Goal: Find specific fact: Find specific fact

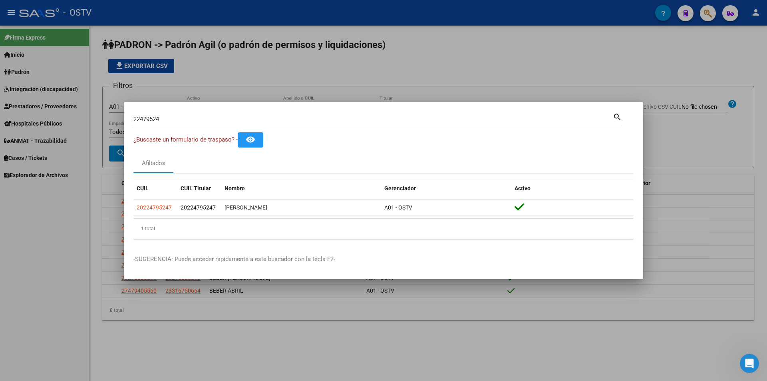
click at [277, 89] on div at bounding box center [383, 190] width 767 height 381
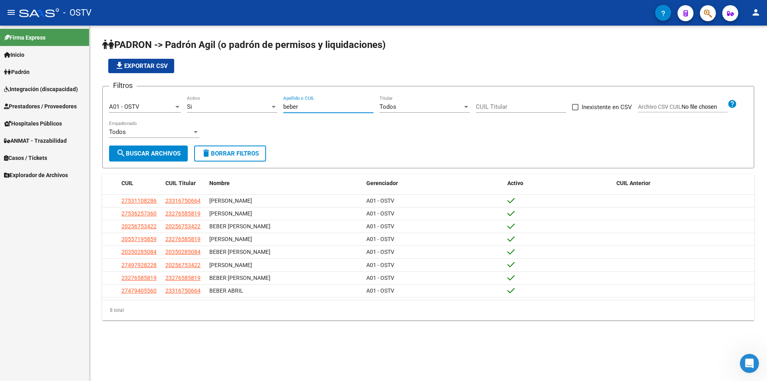
drag, startPoint x: 308, startPoint y: 105, endPoint x: 229, endPoint y: 105, distance: 79.1
click at [229, 105] on div "Filtros A01 - OSTV Seleccionar Gerenciador Si Activo beber Apellido o CUIL Todo…" at bounding box center [428, 119] width 638 height 53
paste input "20330460211"
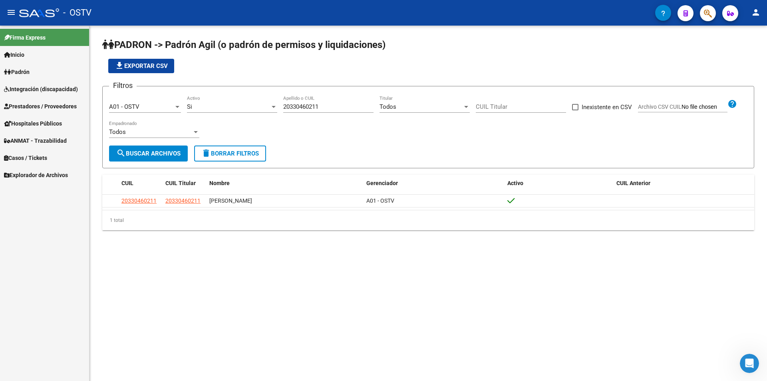
drag, startPoint x: 322, startPoint y: 102, endPoint x: 227, endPoint y: 102, distance: 95.1
click at [231, 102] on div "Filtros A01 - OSTV Seleccionar Gerenciador Si Activo 20330460211 Apellido o CUI…" at bounding box center [428, 119] width 638 height 53
click at [307, 110] on div "20330460211 Apellido o CUIL" at bounding box center [328, 103] width 90 height 17
drag, startPoint x: 329, startPoint y: 102, endPoint x: 255, endPoint y: 97, distance: 73.7
click at [256, 97] on div "Filtros A01 - OSTV Seleccionar Gerenciador Si Activo 20330460211 Apellido o CUI…" at bounding box center [428, 119] width 638 height 53
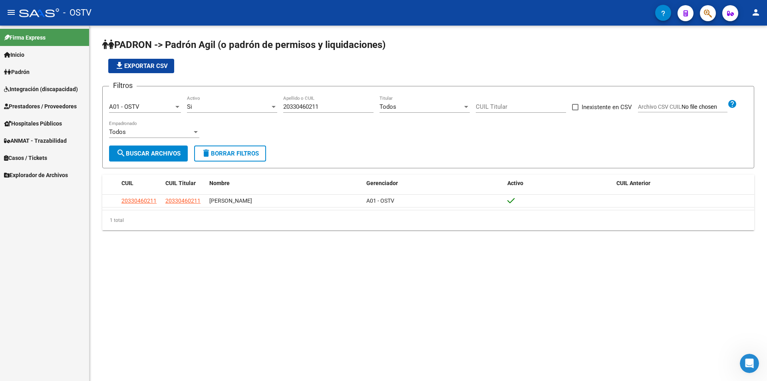
click at [330, 103] on div "20330460211 Apellido o CUIL" at bounding box center [328, 103] width 90 height 17
drag, startPoint x: 329, startPoint y: 107, endPoint x: 243, endPoint y: 109, distance: 86.3
click at [243, 109] on div "Filtros A01 - OSTV Seleccionar Gerenciador Si Activo 20330460211 Apellido o CUI…" at bounding box center [428, 119] width 638 height 53
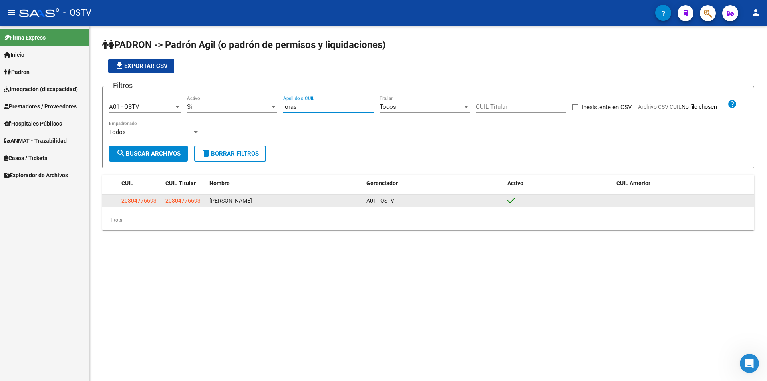
type input "ioras"
click at [139, 200] on span "20304776693" at bounding box center [138, 200] width 35 height 6
type textarea "20304776693"
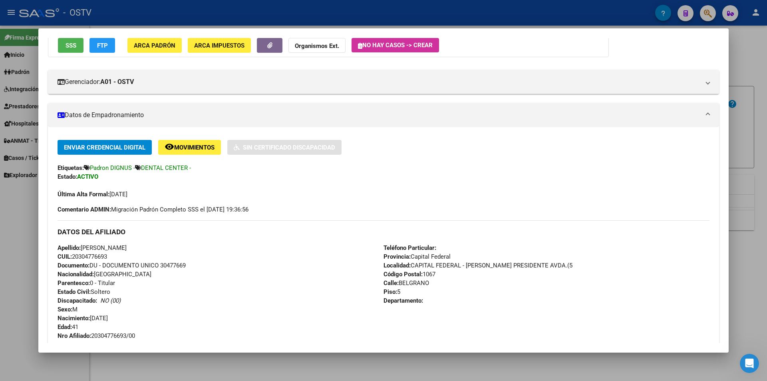
scroll to position [160, 0]
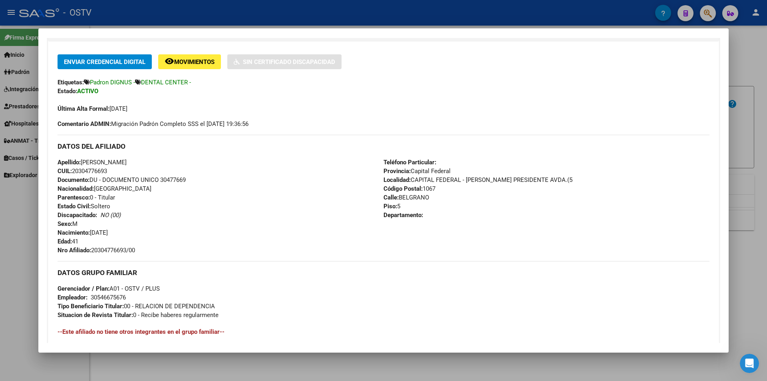
drag, startPoint x: 93, startPoint y: 249, endPoint x: 144, endPoint y: 249, distance: 50.7
click at [144, 249] on div "Apellido: [PERSON_NAME] CUIL: 20304776693 Documento: DU - DOCUMENTO UNICO 30477…" at bounding box center [221, 206] width 326 height 97
copy span "20304776693/00"
